Goal: Task Accomplishment & Management: Use online tool/utility

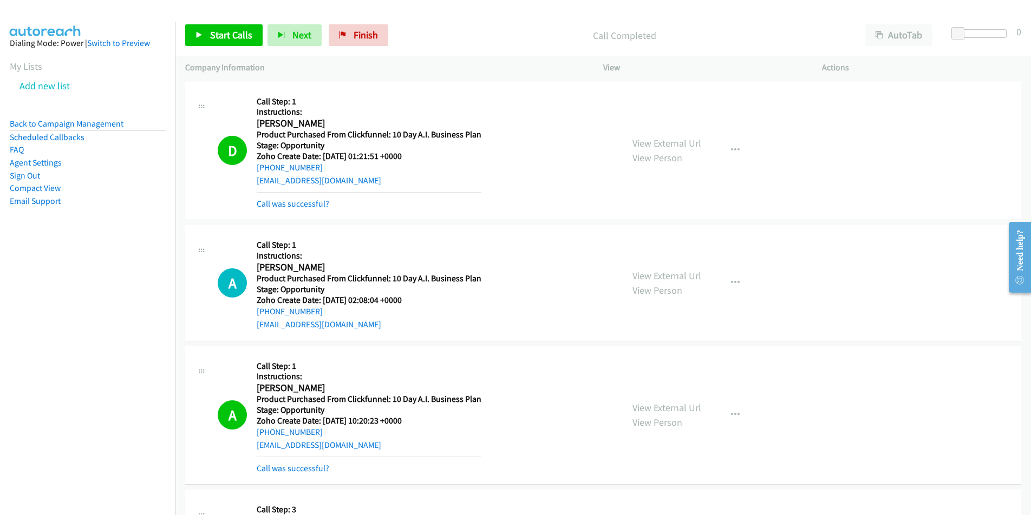
scroll to position [749, 0]
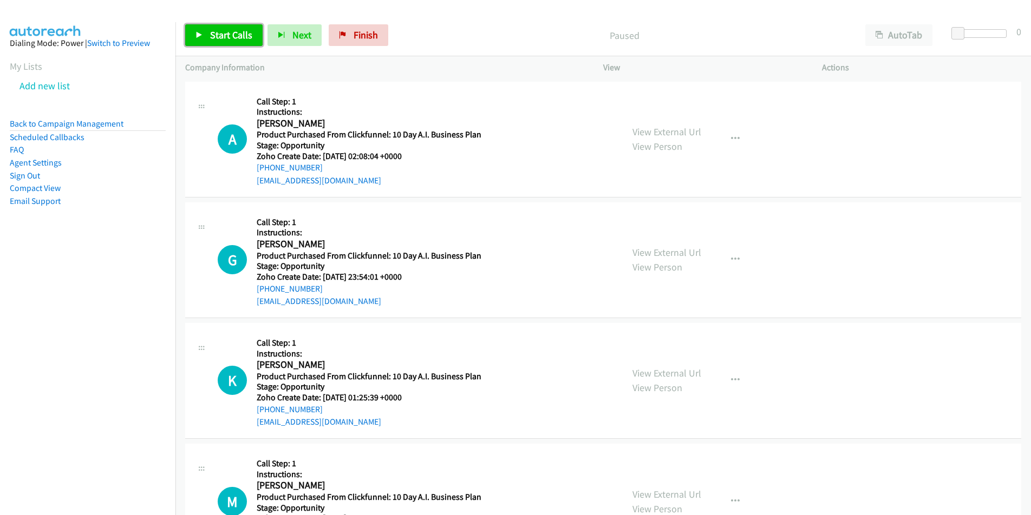
click at [219, 36] on span "Start Calls" at bounding box center [231, 35] width 42 height 12
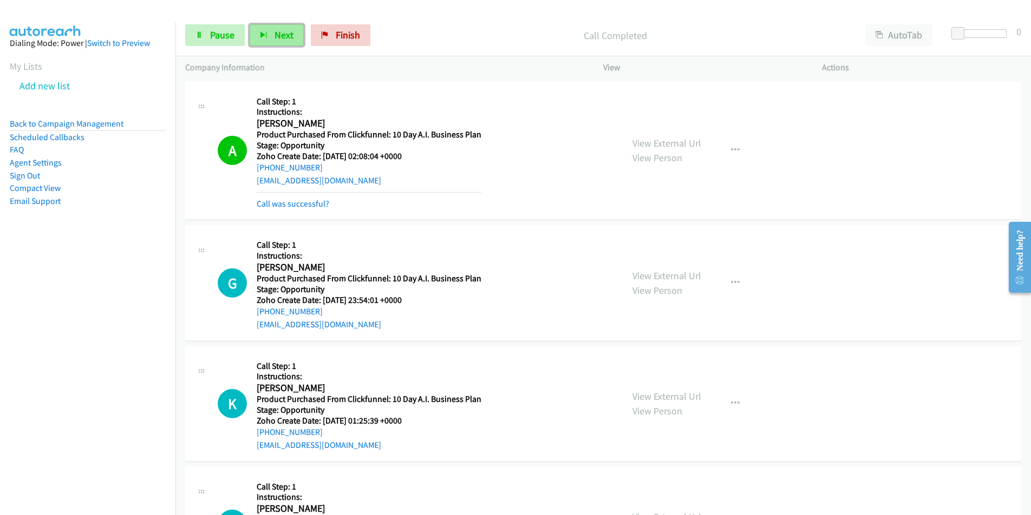
click at [279, 43] on button "Next" at bounding box center [277, 35] width 54 height 22
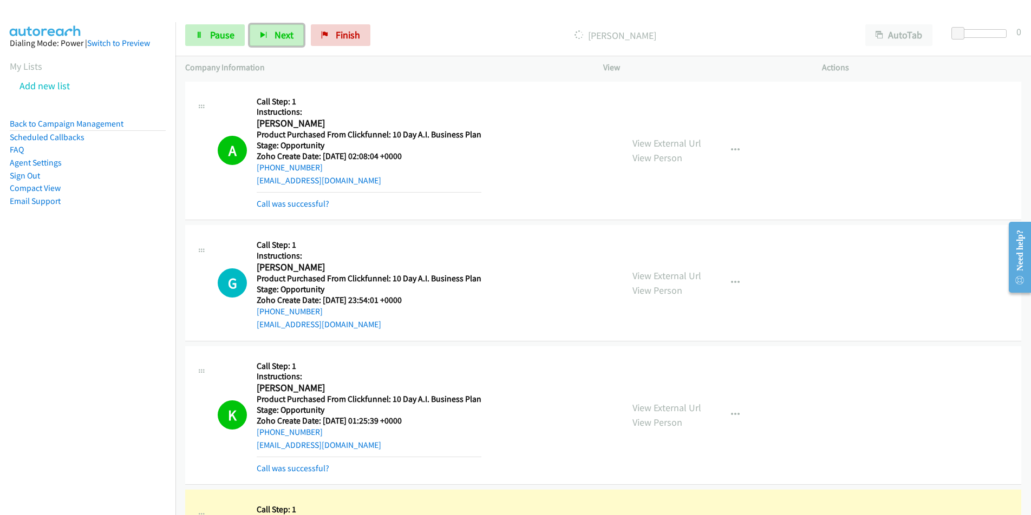
scroll to position [375, 0]
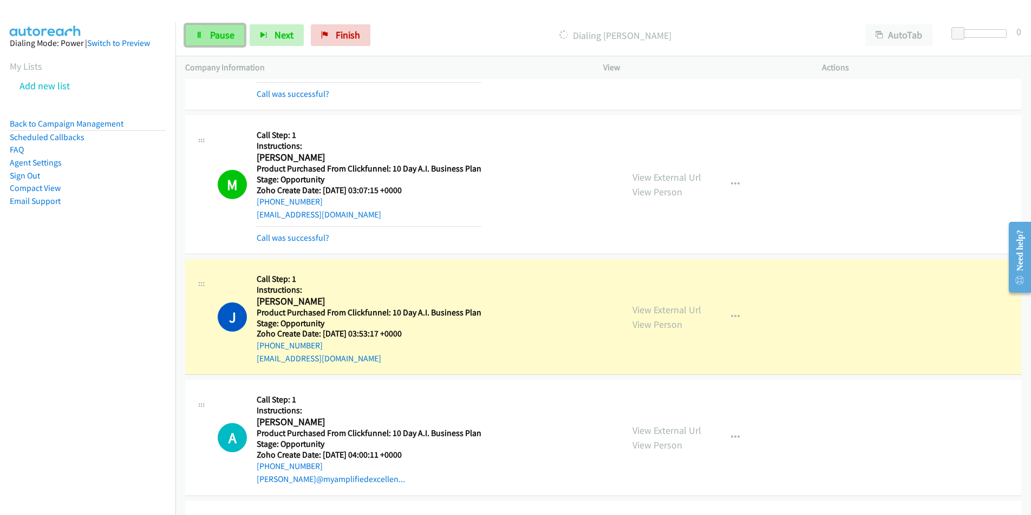
click at [214, 34] on span "Pause" at bounding box center [222, 35] width 24 height 12
click at [314, 238] on link "Call was successful?" at bounding box center [293, 238] width 73 height 10
